Goal: Navigation & Orientation: Find specific page/section

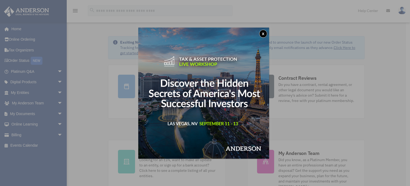
click at [265, 33] on button "x" at bounding box center [263, 34] width 8 height 8
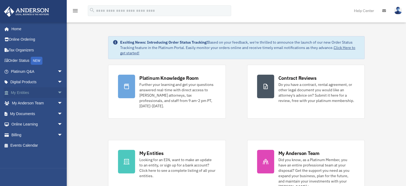
click at [57, 92] on span "arrow_drop_down" at bounding box center [62, 92] width 11 height 11
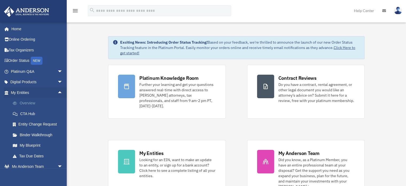
click at [35, 103] on link "Overview" at bounding box center [38, 103] width 63 height 11
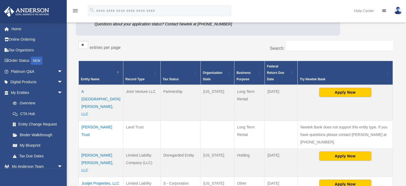
scroll to position [74, 0]
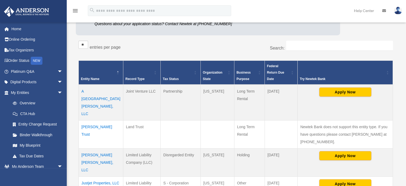
click at [94, 84] on td "A [GEOGRAPHIC_DATA][PERSON_NAME], LLC" at bounding box center [101, 102] width 45 height 36
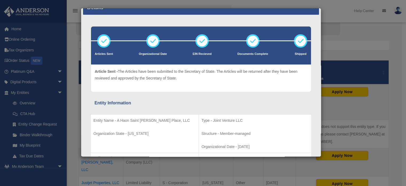
scroll to position [0, 0]
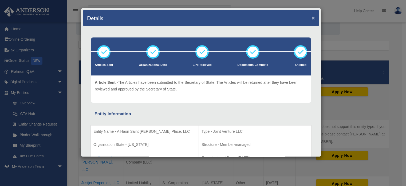
click at [312, 18] on button "×" at bounding box center [313, 18] width 3 height 6
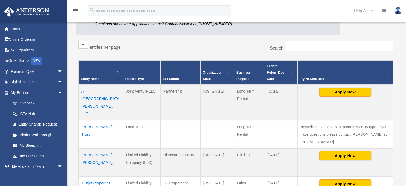
click at [91, 120] on td "[PERSON_NAME] Trust" at bounding box center [101, 134] width 45 height 28
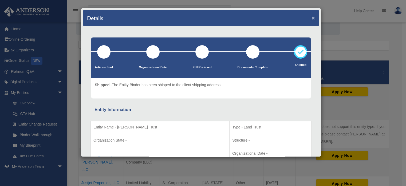
click at [312, 17] on button "×" at bounding box center [313, 18] width 3 height 6
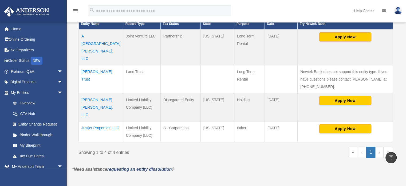
scroll to position [129, 0]
click at [93, 93] on td "Frasier Meadows, LLC" at bounding box center [101, 107] width 45 height 28
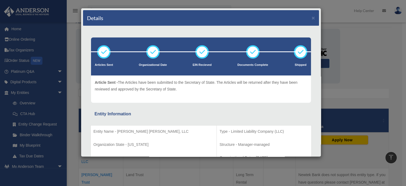
scroll to position [23, 0]
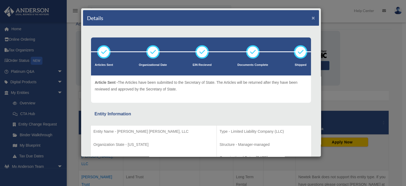
click at [312, 17] on button "×" at bounding box center [313, 18] width 3 height 6
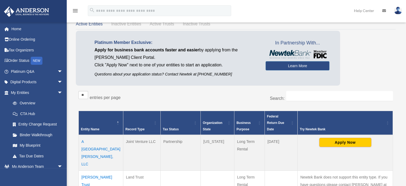
scroll to position [0, 0]
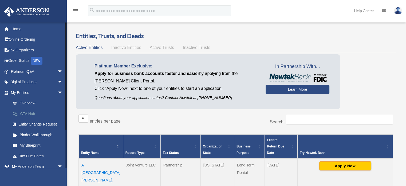
click at [36, 112] on link "CTA Hub" at bounding box center [38, 113] width 63 height 11
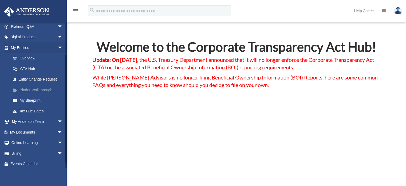
scroll to position [47, 0]
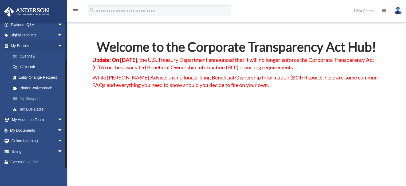
click at [28, 97] on link "My Blueprint" at bounding box center [38, 98] width 63 height 11
